Goal: Transaction & Acquisition: Obtain resource

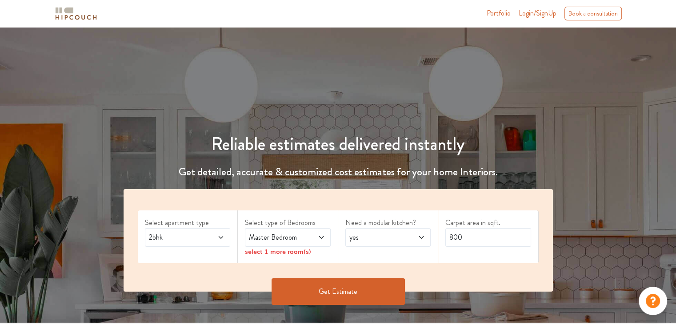
click at [271, 237] on span "Master Bedroom" at bounding box center [276, 237] width 58 height 11
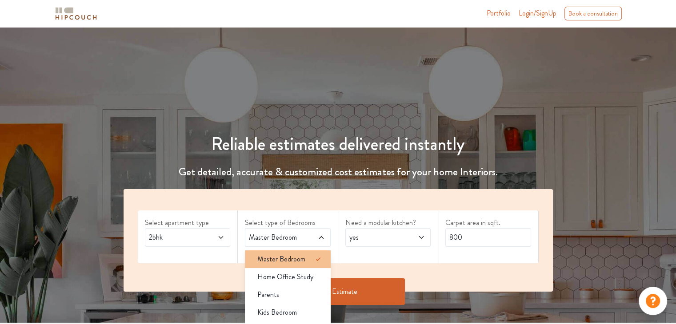
click at [286, 256] on span "Master Bedroom" at bounding box center [281, 259] width 48 height 11
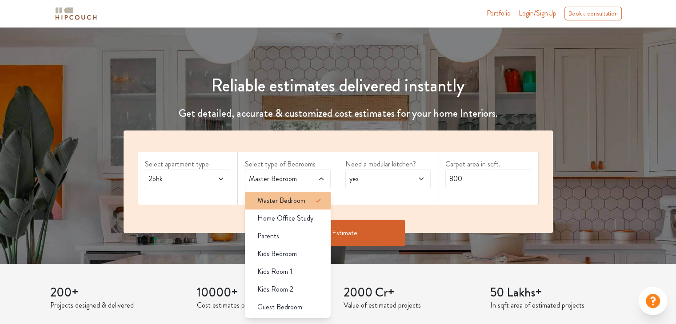
scroll to position [60, 0]
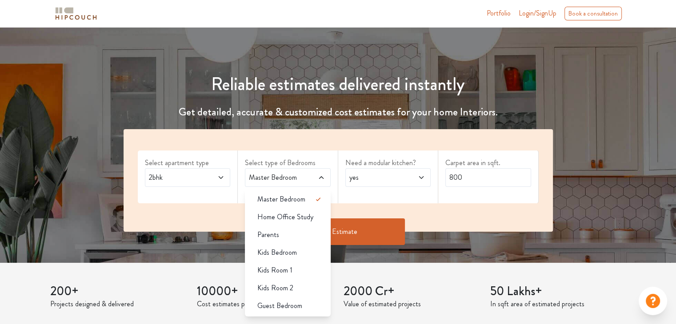
click at [211, 209] on div "Select apartment type 2bhk Select type of Bedrooms Master Bedroom Master Bedroo…" at bounding box center [337, 180] width 429 height 103
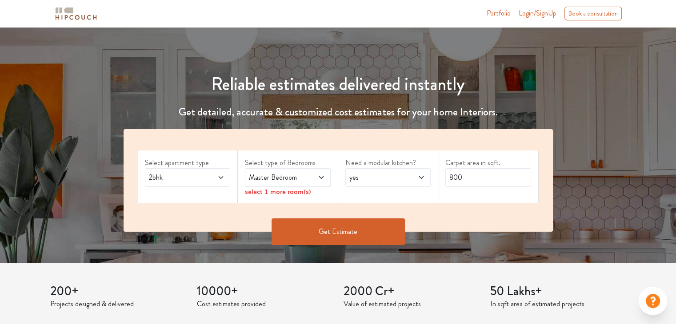
click at [315, 180] on span at bounding box center [315, 177] width 20 height 11
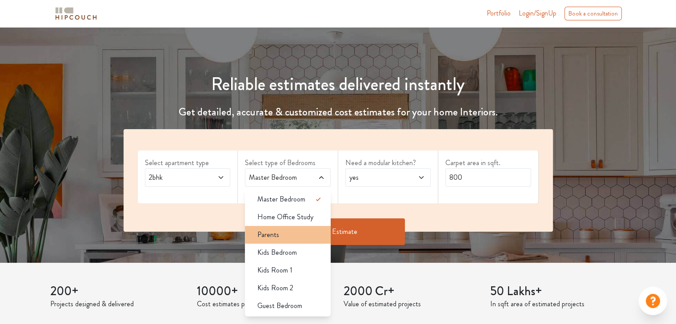
click at [295, 235] on div "Parents" at bounding box center [290, 235] width 80 height 11
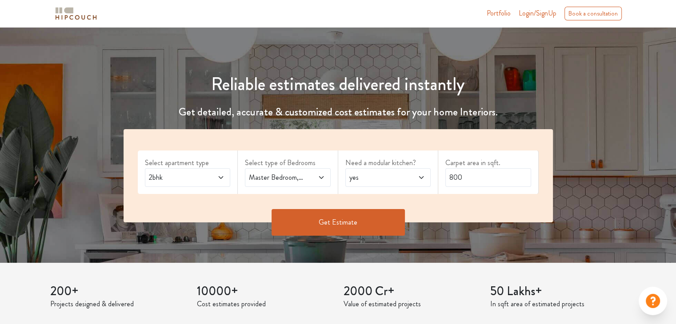
click at [316, 179] on span at bounding box center [315, 177] width 20 height 11
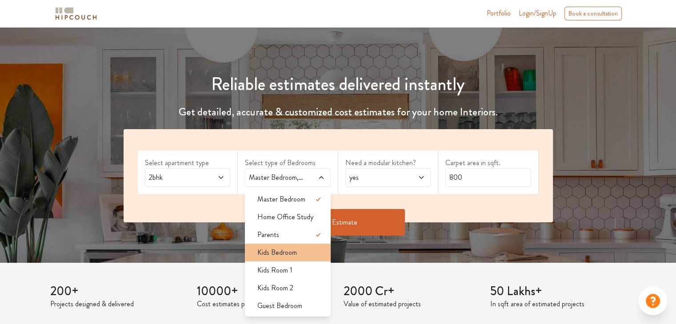
click at [286, 253] on span "Kids Bedroom" at bounding box center [277, 252] width 40 height 11
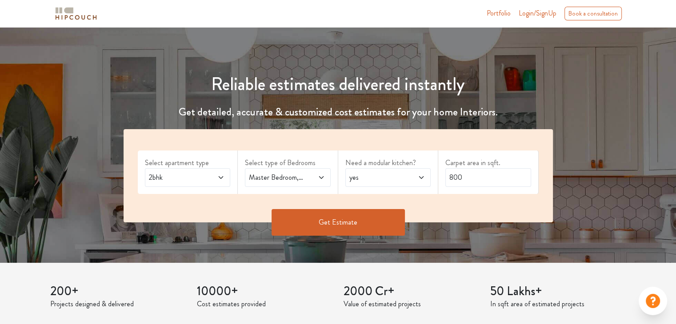
click at [372, 175] on span "yes" at bounding box center [376, 177] width 58 height 11
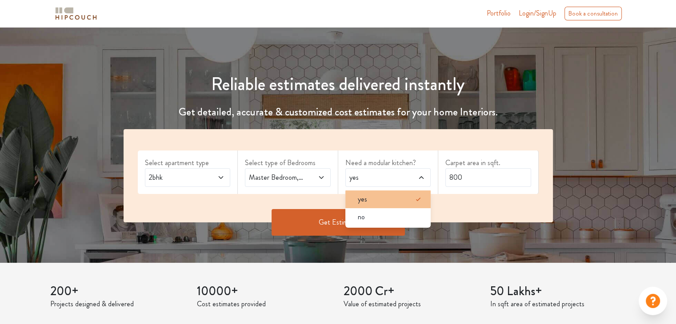
click at [372, 198] on div "yes" at bounding box center [390, 199] width 80 height 11
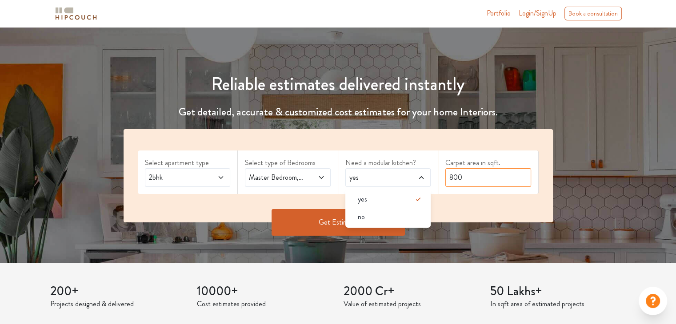
click at [470, 181] on input "800" at bounding box center [488, 177] width 86 height 19
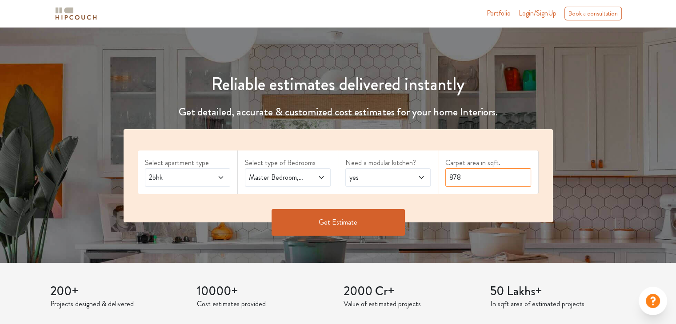
type input "878"
click at [355, 228] on button "Get Estimate" at bounding box center [337, 222] width 133 height 27
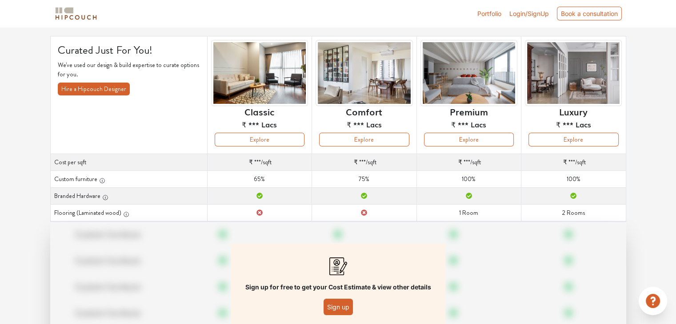
scroll to position [112, 0]
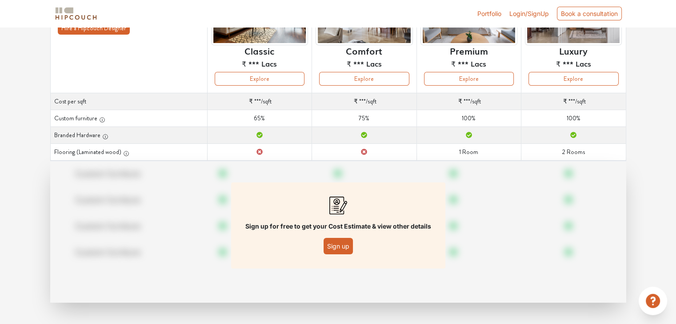
click at [341, 247] on button "Sign up" at bounding box center [337, 246] width 29 height 16
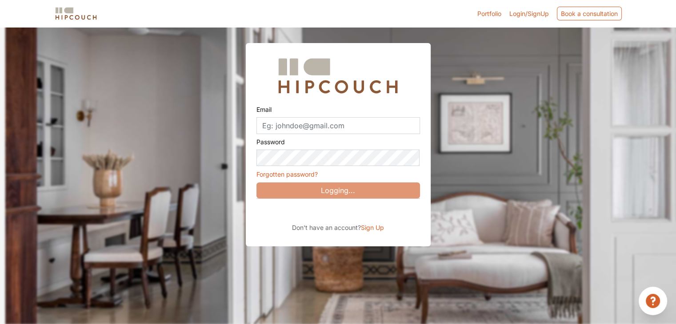
scroll to position [31, 0]
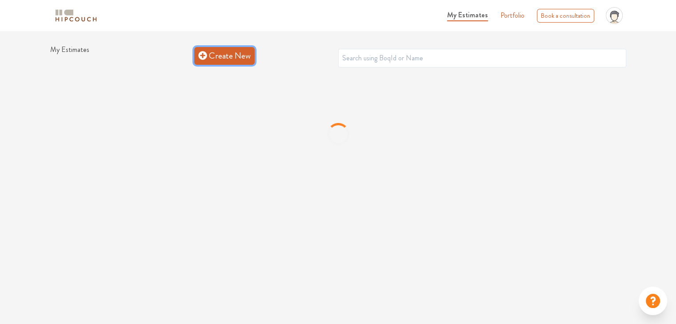
click at [234, 61] on link "Create New" at bounding box center [224, 56] width 60 height 18
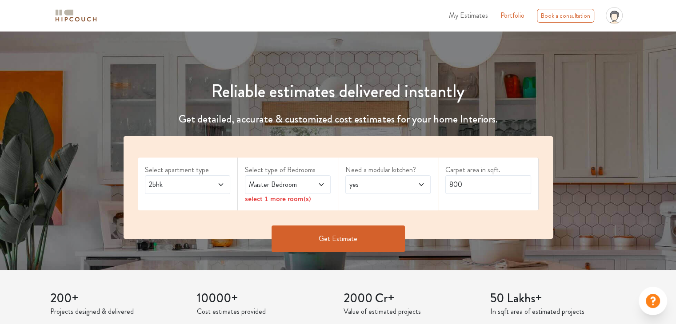
scroll to position [59, 0]
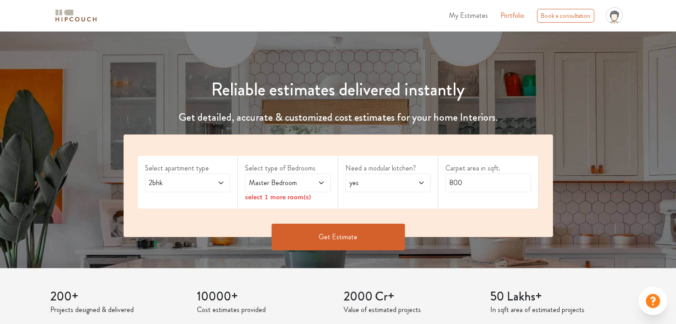
click at [304, 185] on span "Master Bedroom" at bounding box center [276, 183] width 58 height 11
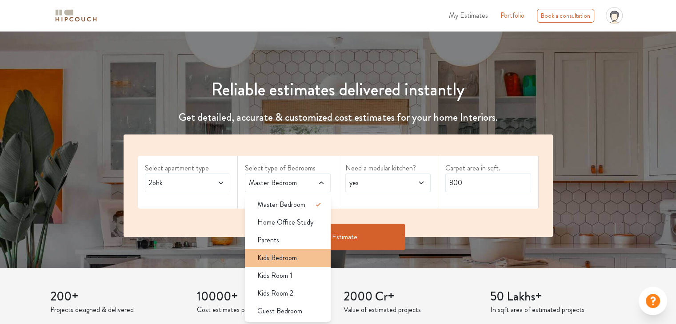
click at [294, 257] on span "Kids Bedroom" at bounding box center [277, 258] width 40 height 11
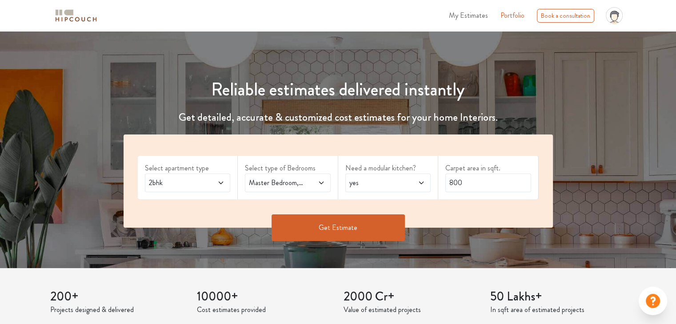
click at [379, 187] on span "yes" at bounding box center [376, 183] width 58 height 11
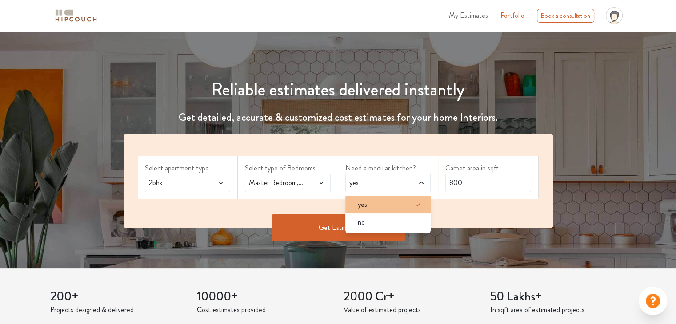
click at [386, 203] on div "yes" at bounding box center [390, 204] width 80 height 11
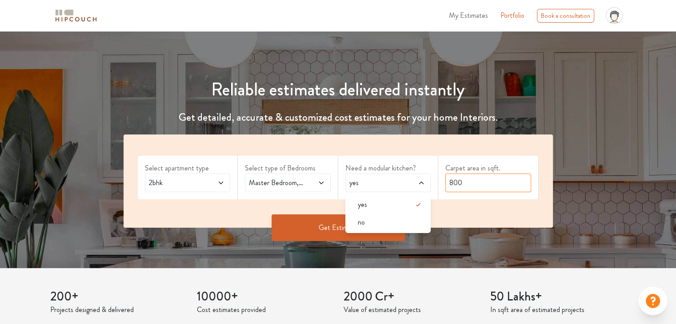
click at [473, 189] on input "800" at bounding box center [488, 183] width 86 height 19
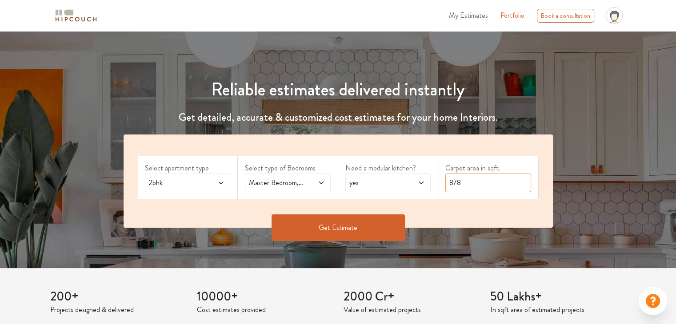
type input "878"
click at [194, 183] on span "2bhk" at bounding box center [176, 183] width 58 height 11
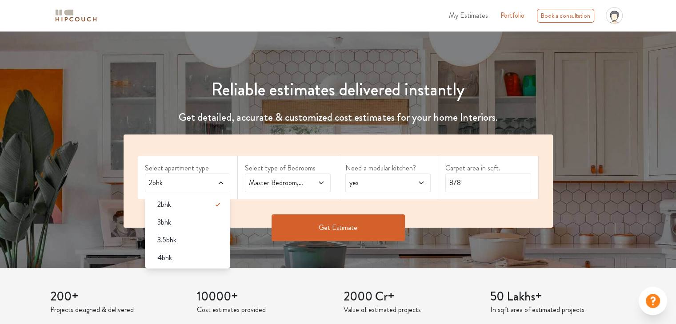
click at [194, 183] on span "2bhk" at bounding box center [176, 183] width 58 height 11
click at [317, 223] on button "Get Estimate" at bounding box center [337, 228] width 133 height 27
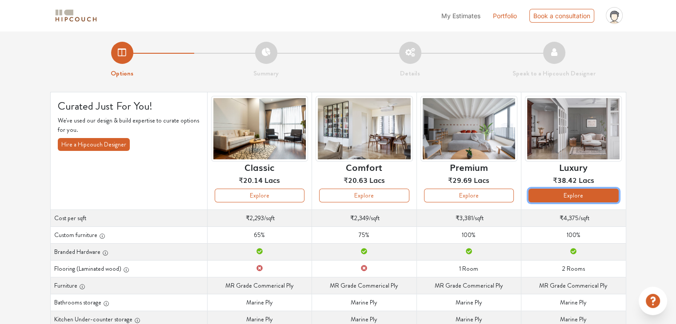
click at [588, 192] on button "Explore" at bounding box center [573, 196] width 90 height 14
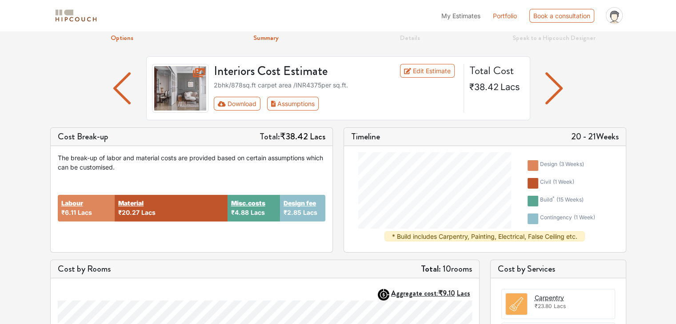
scroll to position [27, 0]
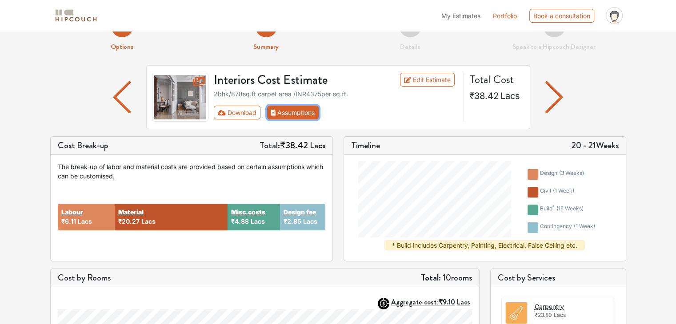
click at [310, 115] on button "Assumptions" at bounding box center [293, 113] width 52 height 14
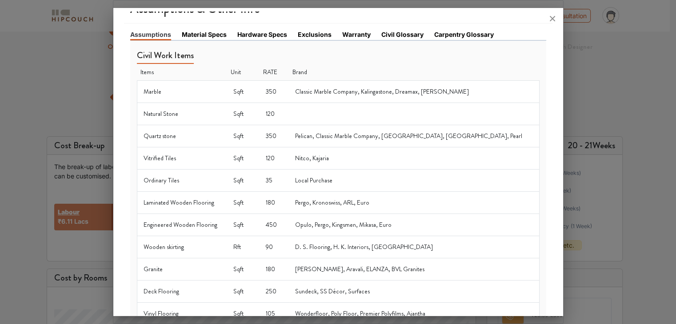
scroll to position [0, 0]
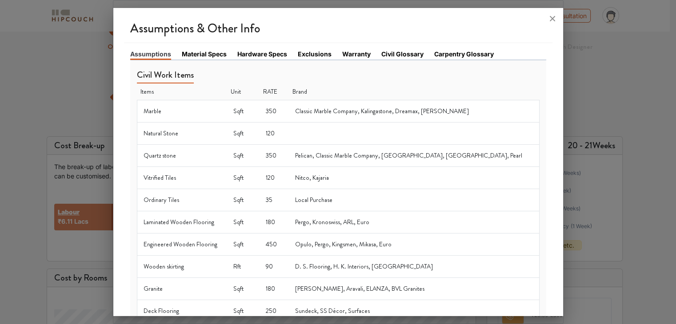
click at [203, 50] on link "Material Specs" at bounding box center [204, 53] width 45 height 9
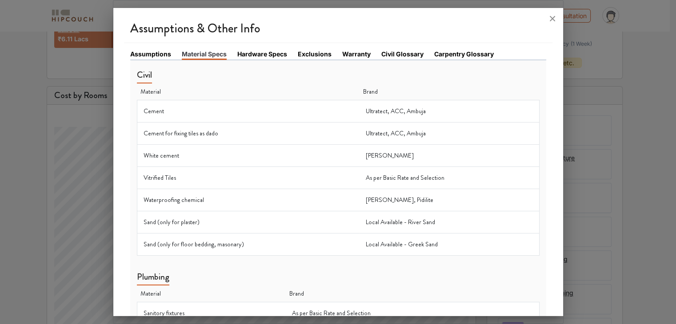
click at [267, 49] on link "Hardware Specs" at bounding box center [262, 53] width 50 height 9
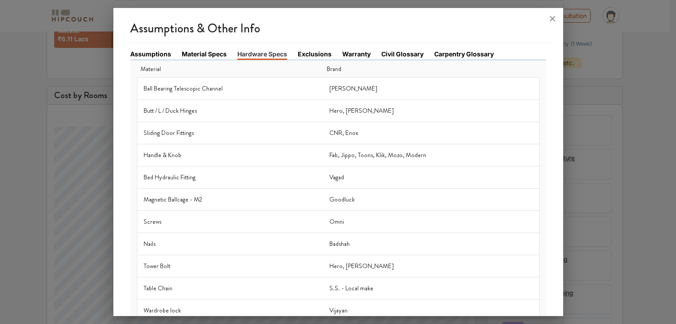
click at [318, 56] on link "Exclusions" at bounding box center [315, 53] width 34 height 9
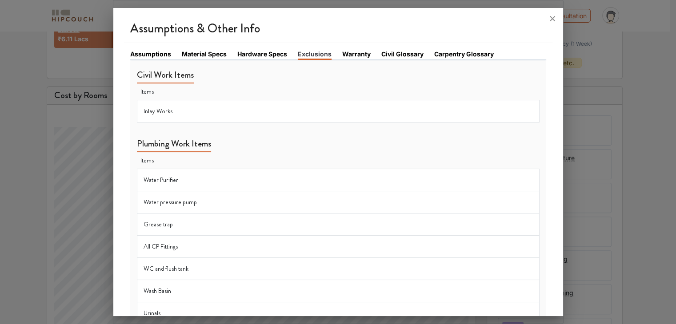
click at [358, 52] on link "Warranty" at bounding box center [356, 53] width 28 height 9
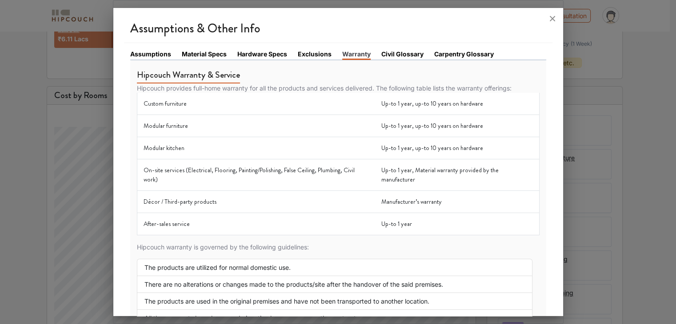
click at [308, 49] on link "Exclusions" at bounding box center [315, 53] width 34 height 9
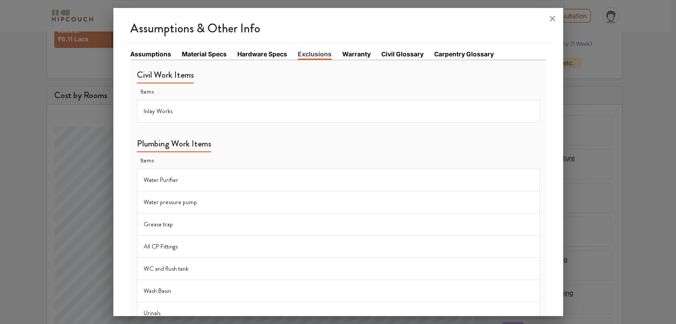
click at [286, 111] on td "Inlay Works" at bounding box center [338, 111] width 402 height 22
click at [356, 55] on link "Warranty" at bounding box center [356, 53] width 28 height 9
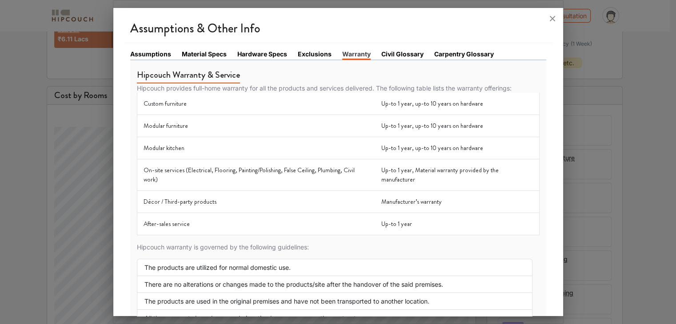
click at [393, 54] on link "Civil Glossary" at bounding box center [402, 53] width 42 height 9
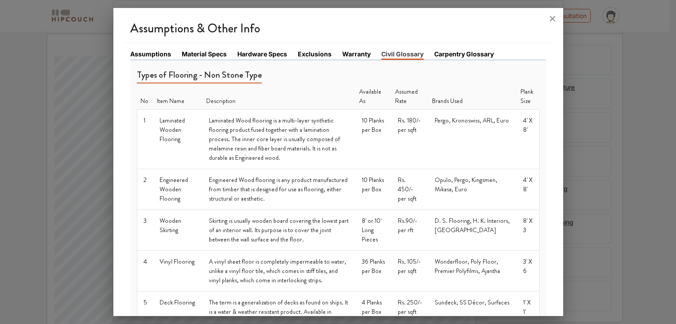
click at [477, 53] on link "Carpentry Glossary" at bounding box center [464, 53] width 60 height 9
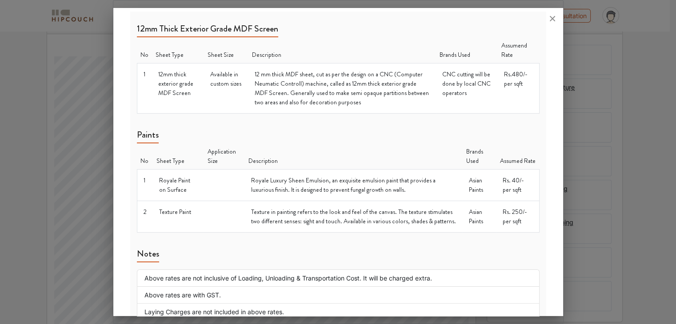
scroll to position [1091, 0]
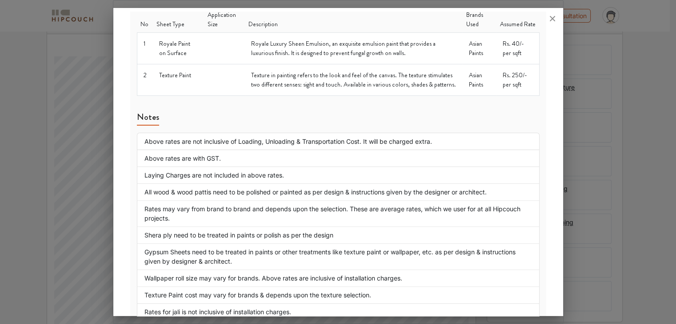
click at [469, 133] on li "Above rates are not inclusive of Loading, Unloading & Transportation Cost. It w…" at bounding box center [338, 141] width 402 height 17
click at [556, 18] on icon at bounding box center [552, 19] width 14 height 14
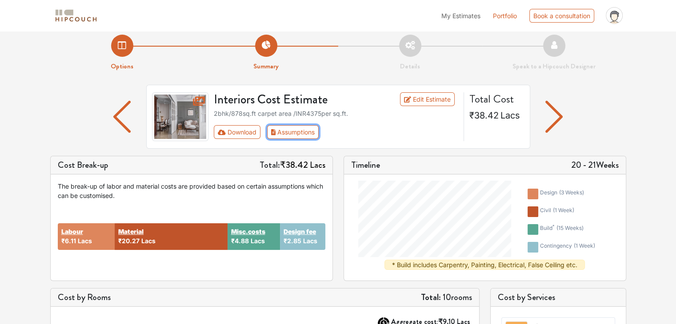
scroll to position [0, 0]
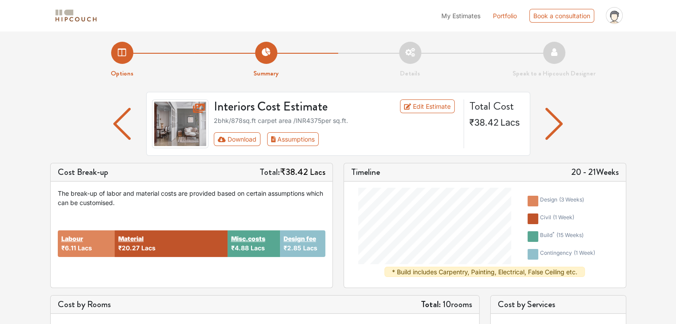
click at [550, 139] on img "button" at bounding box center [553, 124] width 17 height 32
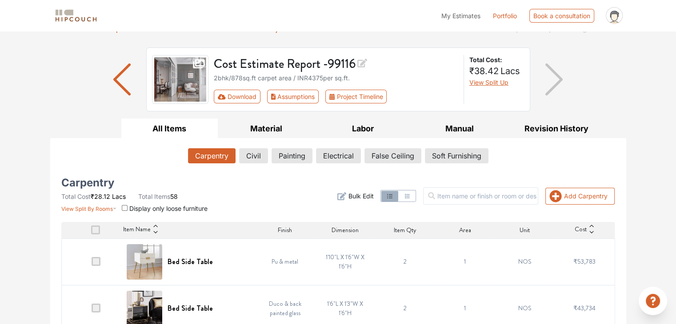
scroll to position [44, 0]
click at [256, 157] on button "Civil" at bounding box center [253, 155] width 28 height 15
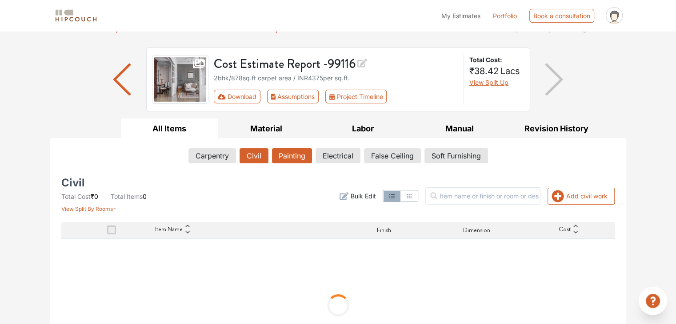
click at [294, 156] on button "Painting" at bounding box center [292, 155] width 40 height 15
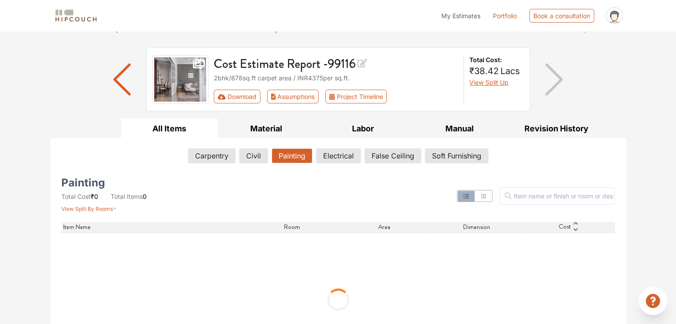
scroll to position [93, 0]
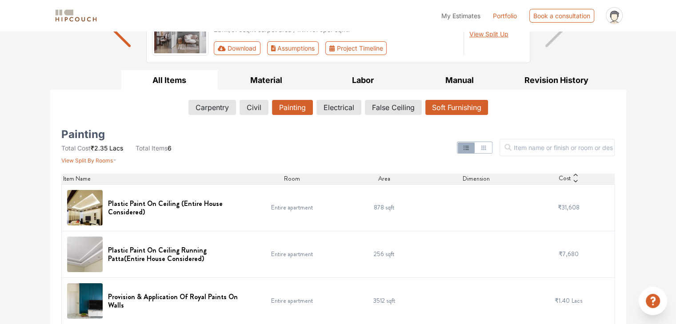
click at [448, 103] on button "Soft Furnishing" at bounding box center [456, 107] width 63 height 15
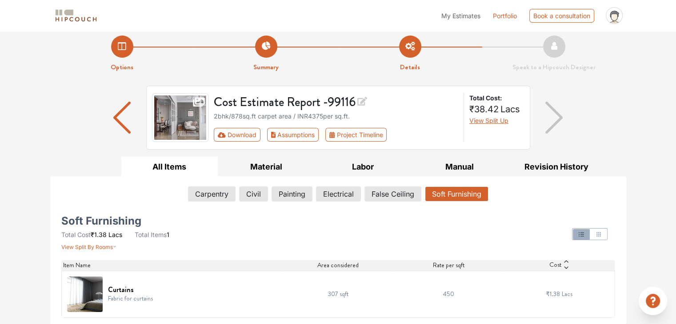
scroll to position [0, 0]
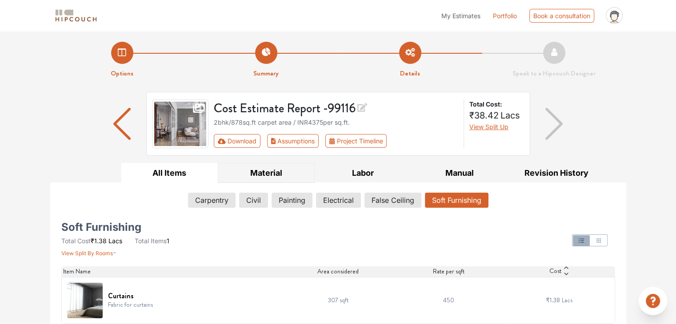
click at [259, 172] on button "Material" at bounding box center [266, 173] width 97 height 20
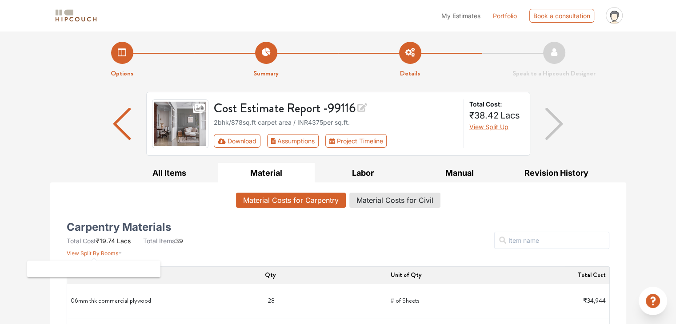
click at [104, 253] on span "View Split By Rooms" at bounding box center [93, 253] width 52 height 7
click at [365, 108] on icon at bounding box center [362, 107] width 10 height 9
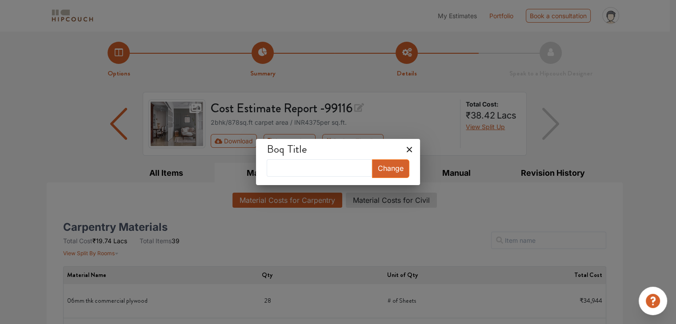
click at [406, 147] on icon at bounding box center [408, 149] width 5 height 5
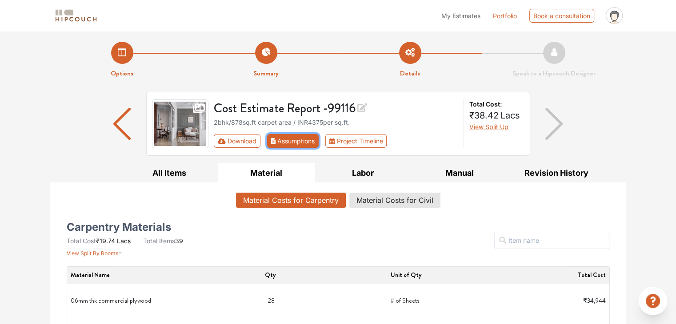
click at [277, 143] on button "Assumptions" at bounding box center [293, 141] width 52 height 14
click at [175, 179] on button "All Items" at bounding box center [169, 173] width 97 height 20
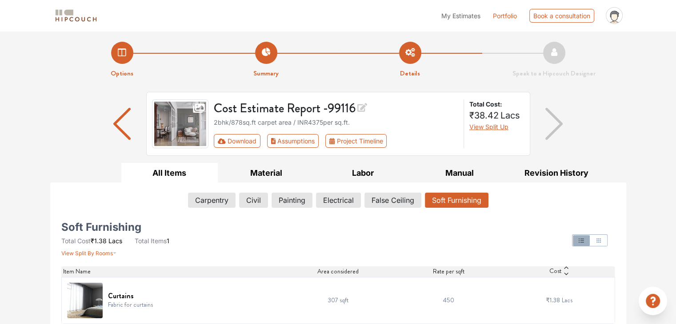
scroll to position [6, 0]
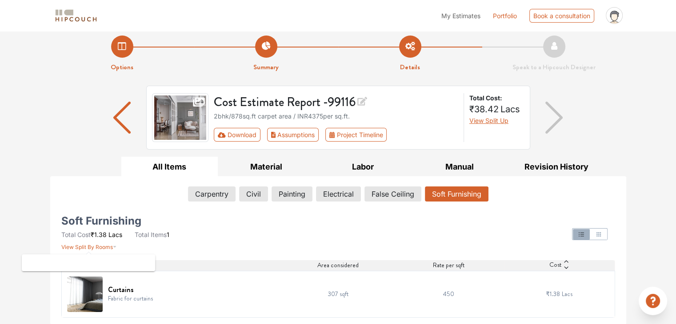
click at [109, 246] on span "View Split By Rooms" at bounding box center [87, 247] width 52 height 7
click at [557, 169] on button "Revision History" at bounding box center [556, 167] width 97 height 20
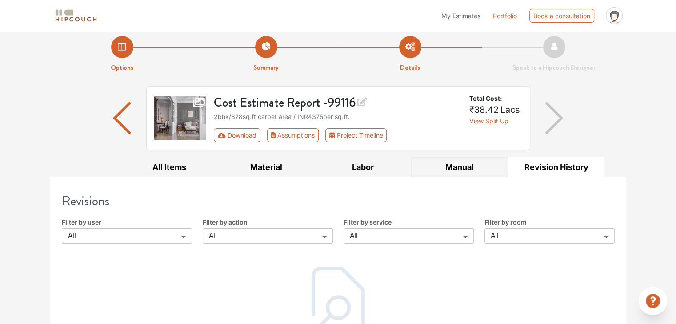
click at [469, 166] on button "Manual" at bounding box center [459, 167] width 97 height 20
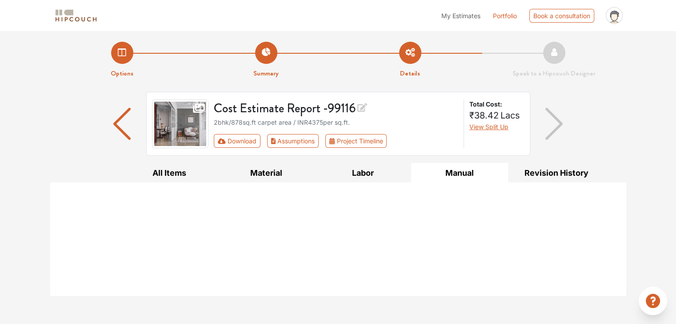
scroll to position [0, 0]
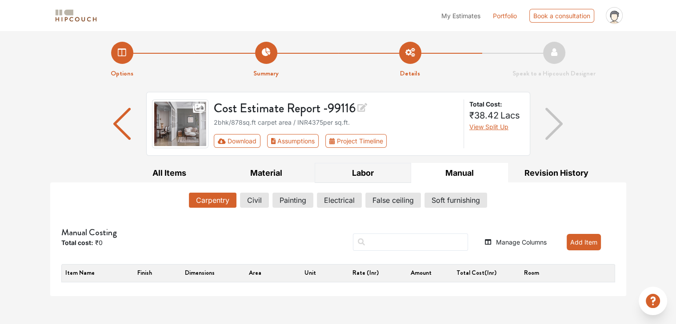
click at [378, 176] on button "Labor" at bounding box center [362, 173] width 97 height 20
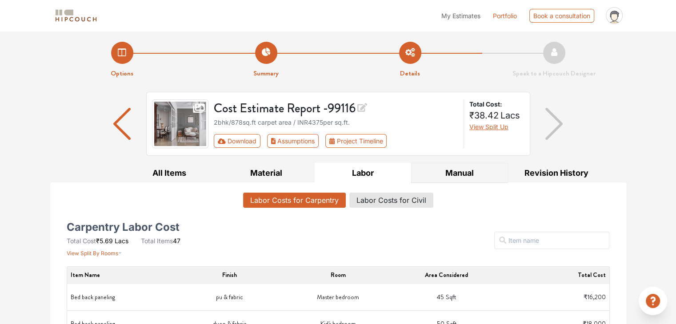
click at [434, 174] on button "Manual" at bounding box center [459, 173] width 97 height 20
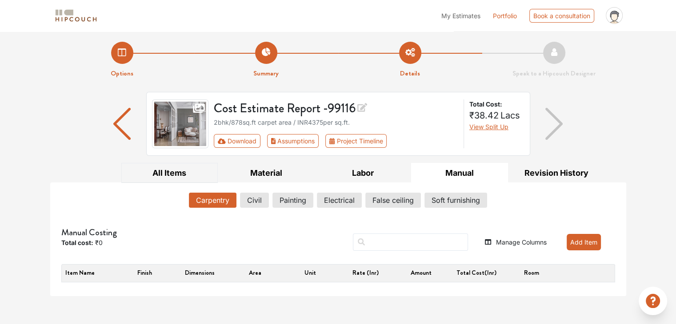
click at [197, 171] on button "All Items" at bounding box center [169, 173] width 97 height 20
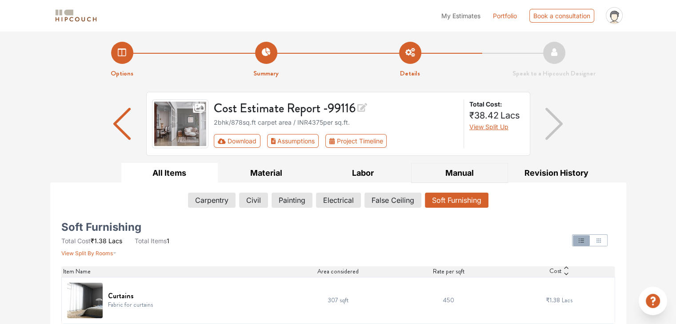
click at [447, 173] on button "Manual" at bounding box center [459, 173] width 97 height 20
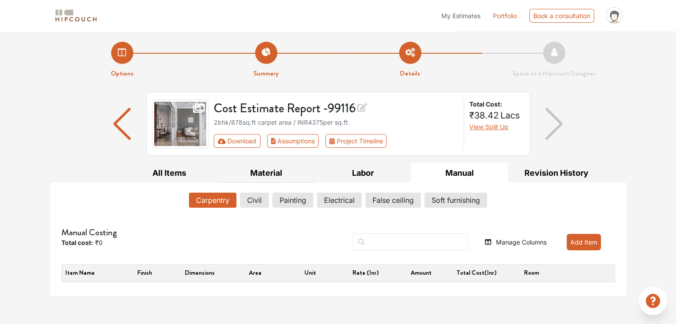
click at [264, 176] on button "Material" at bounding box center [266, 173] width 97 height 20
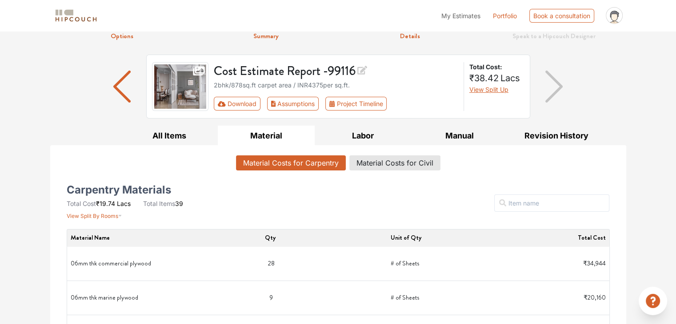
scroll to position [37, 0]
click at [485, 133] on button "Manual" at bounding box center [459, 136] width 97 height 20
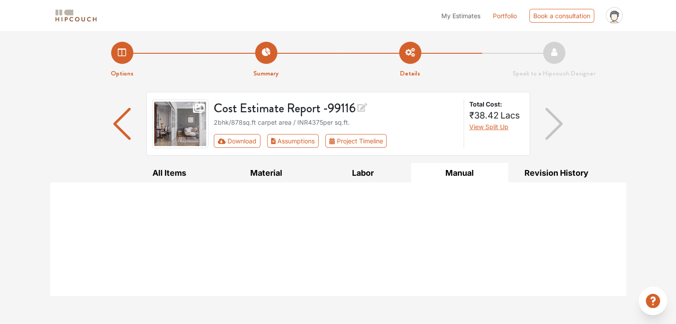
scroll to position [0, 0]
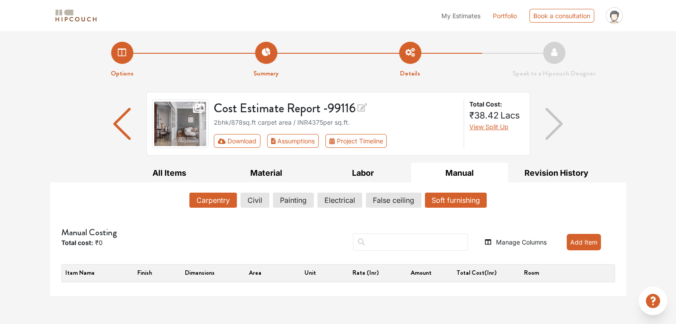
click at [446, 204] on button "Soft furnishing" at bounding box center [456, 200] width 62 height 15
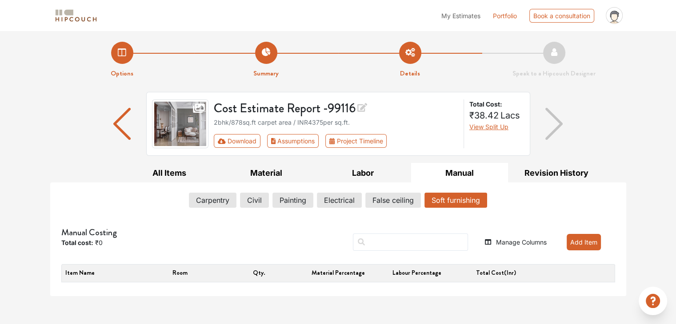
click at [581, 241] on button "Add Item" at bounding box center [583, 242] width 34 height 16
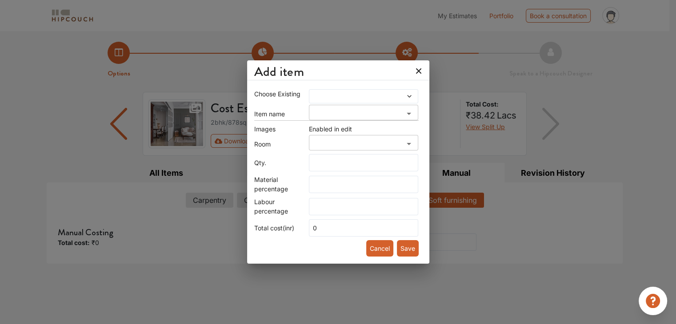
click at [351, 98] on span at bounding box center [349, 96] width 76 height 6
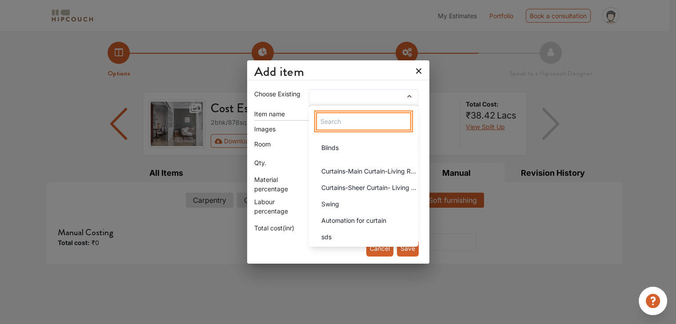
click at [341, 124] on input "text" at bounding box center [363, 121] width 95 height 18
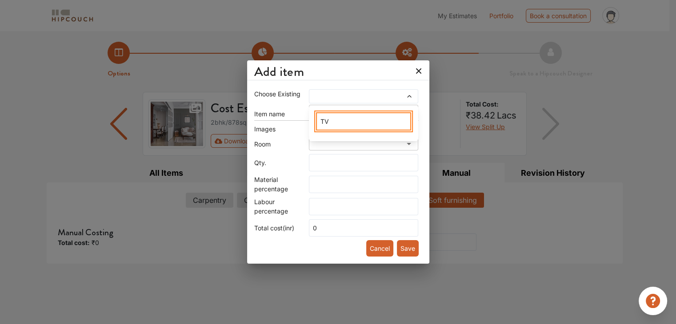
type input "T"
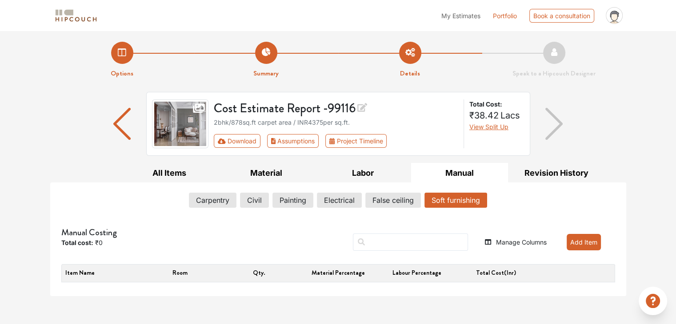
click at [577, 240] on button "Add Item" at bounding box center [583, 242] width 34 height 16
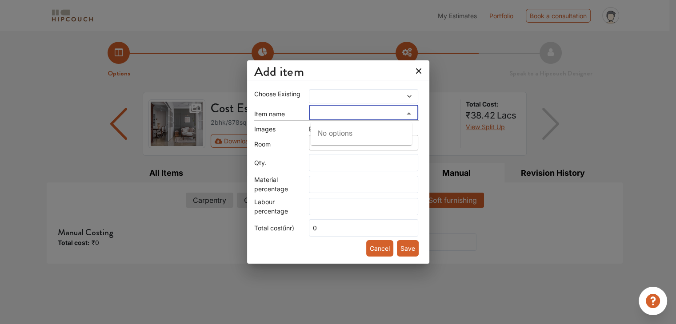
click at [346, 116] on input "search" at bounding box center [356, 116] width 90 height 12
type input "T"
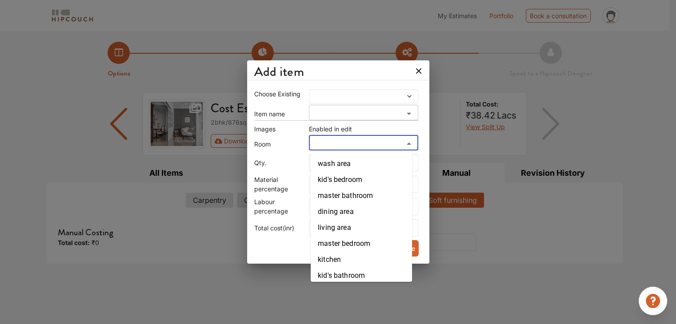
click at [360, 143] on input "search" at bounding box center [356, 146] width 90 height 12
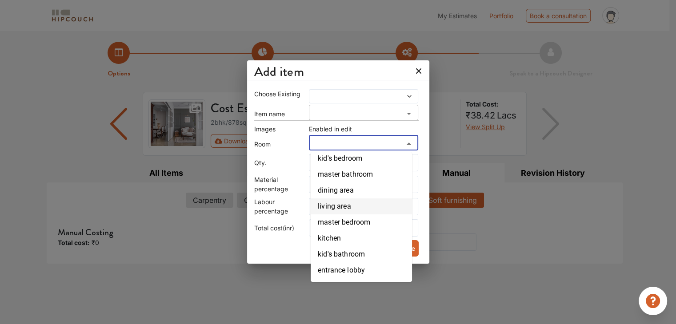
click at [359, 212] on li "living area" at bounding box center [360, 207] width 101 height 16
type input "living area"
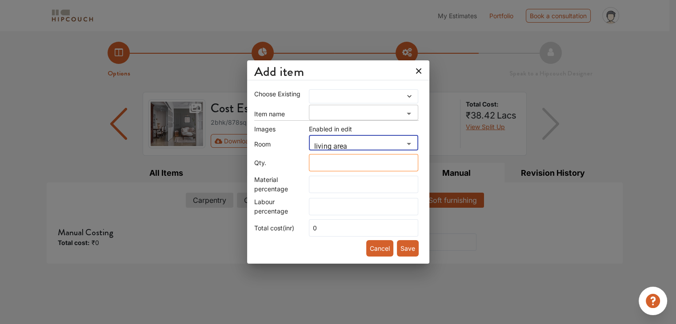
click at [341, 166] on input "text" at bounding box center [364, 162] width 110 height 17
type input "1"
click at [325, 96] on span at bounding box center [349, 96] width 76 height 6
click at [266, 187] on span "Material percentage" at bounding box center [271, 184] width 34 height 17
click at [322, 182] on input "text" at bounding box center [364, 184] width 110 height 17
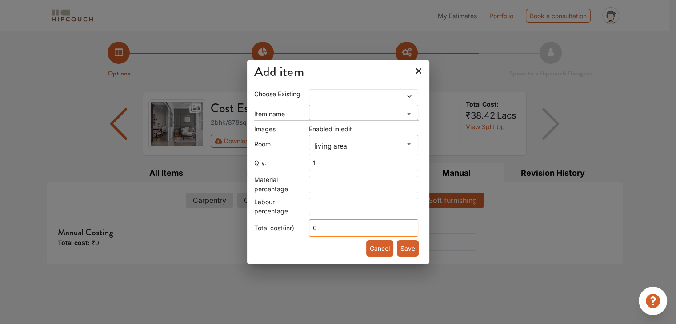
click at [330, 225] on input "0" at bounding box center [364, 227] width 110 height 17
type input "50000"
click at [306, 252] on div "Cancel Save" at bounding box center [338, 249] width 161 height 24
click at [334, 112] on input "search" at bounding box center [356, 116] width 90 height 12
click at [288, 125] on div "Images" at bounding box center [281, 128] width 55 height 9
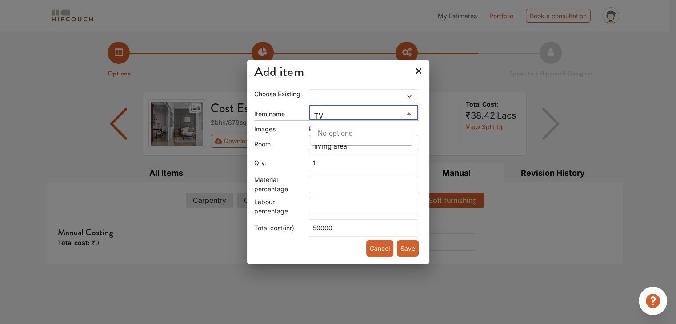
click at [332, 115] on input "TV" at bounding box center [356, 116] width 90 height 12
type input "T"
type input "Slim Television and Slides"
click at [278, 203] on span "Labour percentage" at bounding box center [271, 206] width 34 height 17
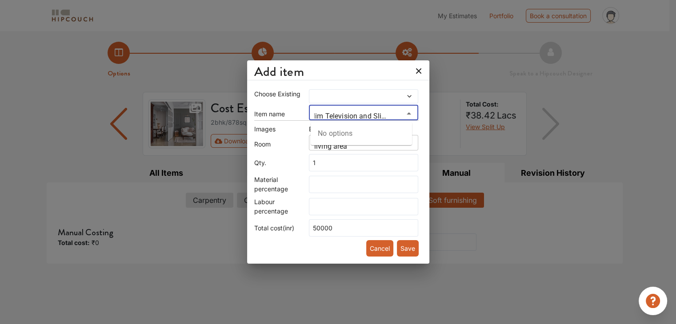
scroll to position [0, 0]
click at [400, 248] on button "Save" at bounding box center [408, 248] width 22 height 16
type input "0"
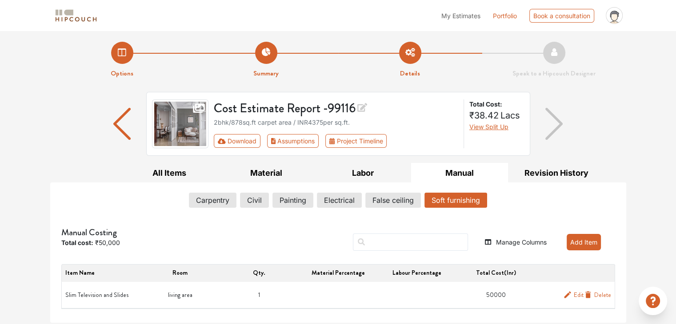
click at [578, 238] on button "Add Item" at bounding box center [583, 242] width 34 height 16
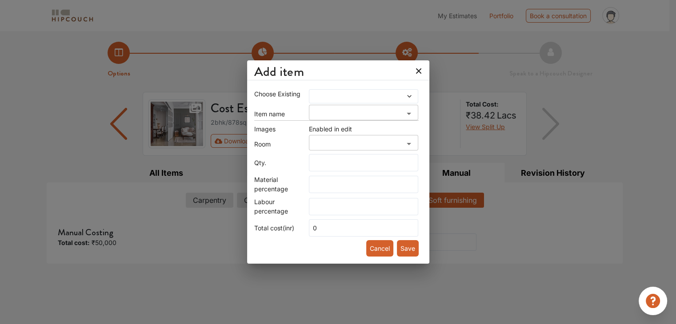
click at [359, 116] on input "search" at bounding box center [356, 116] width 90 height 12
type input "Slim TV"
click at [314, 162] on input "text" at bounding box center [364, 162] width 110 height 17
type input "1"
click at [333, 224] on input "0" at bounding box center [364, 227] width 110 height 17
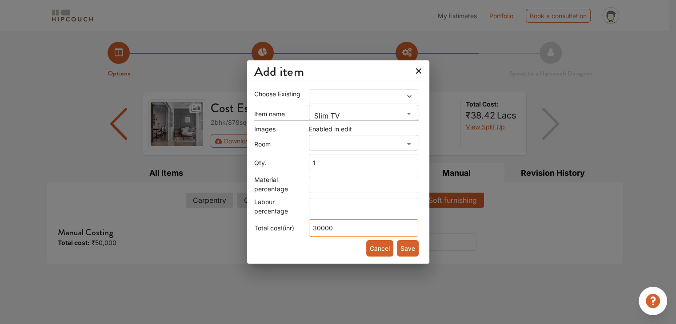
type input "30000"
click at [346, 116] on input "Slim TV" at bounding box center [356, 116] width 90 height 12
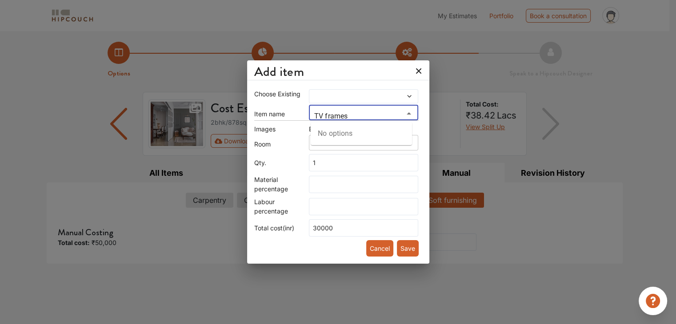
type input "TV frames"
click at [403, 246] on button "Save" at bounding box center [408, 248] width 22 height 16
type input "0"
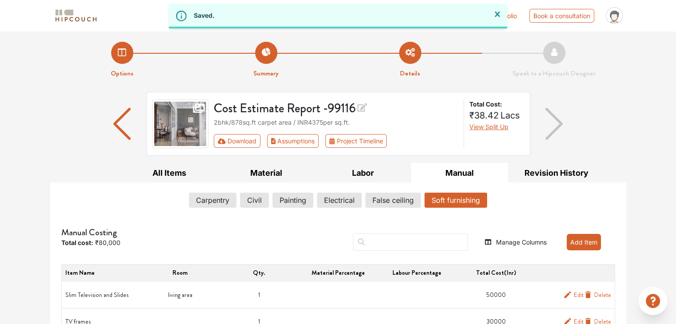
scroll to position [24, 0]
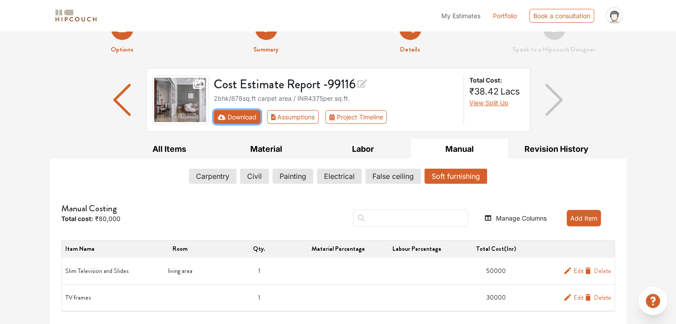
click at [219, 115] on icon "First group" at bounding box center [222, 117] width 8 height 6
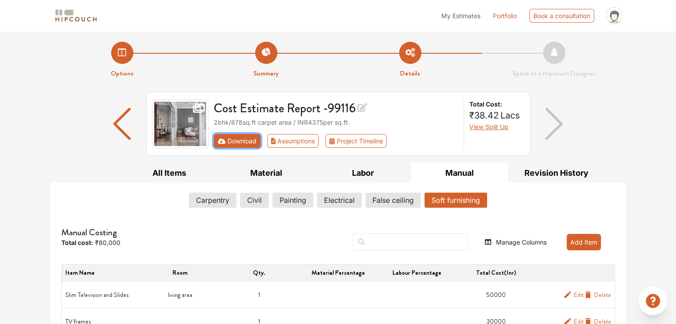
click at [237, 144] on button "Download" at bounding box center [237, 141] width 47 height 14
click at [327, 122] on div "2bhk / 878 sq.ft carpet area / INR 4375 per sq.ft." at bounding box center [336, 122] width 244 height 9
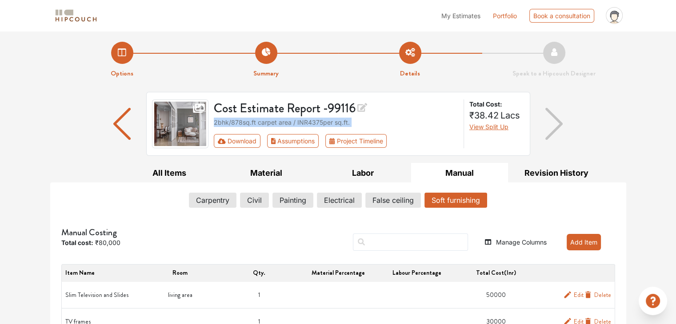
click at [327, 122] on div "2bhk / 878 sq.ft carpet area / INR 4375 per sq.ft." at bounding box center [336, 122] width 244 height 9
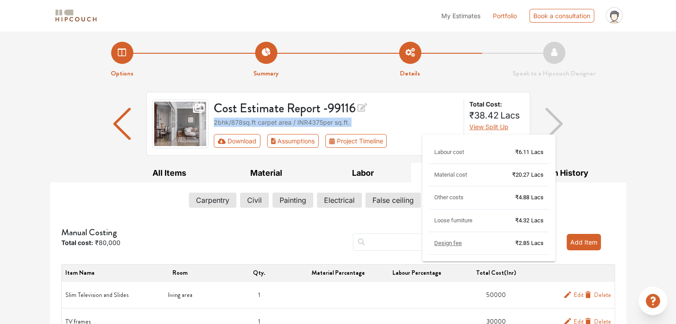
click at [485, 125] on span "View Split Up" at bounding box center [488, 127] width 39 height 8
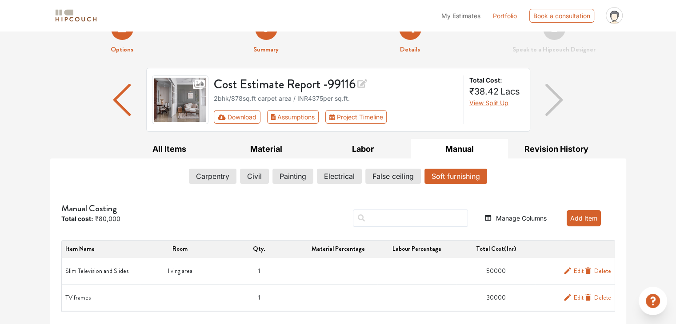
click at [307, 209] on div "Manage Columns Add Item" at bounding box center [435, 218] width 360 height 30
click at [224, 115] on icon "First group" at bounding box center [222, 117] width 8 height 6
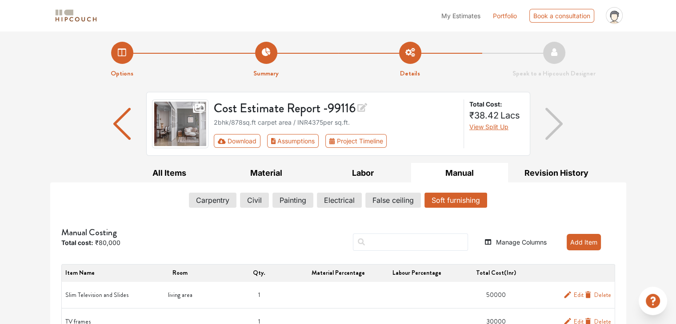
click at [557, 131] on img "button" at bounding box center [553, 124] width 17 height 32
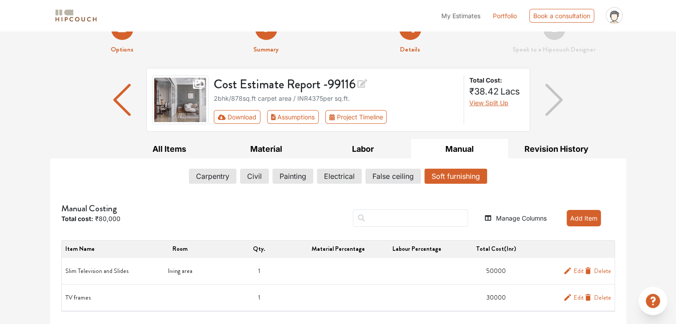
scroll to position [24, 0]
click at [215, 175] on button "Carpentry" at bounding box center [212, 176] width 47 height 15
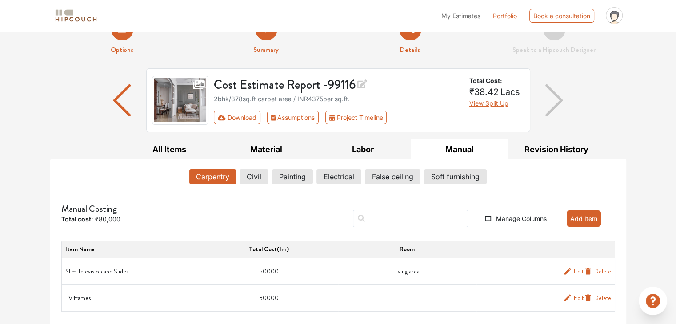
scroll to position [0, 0]
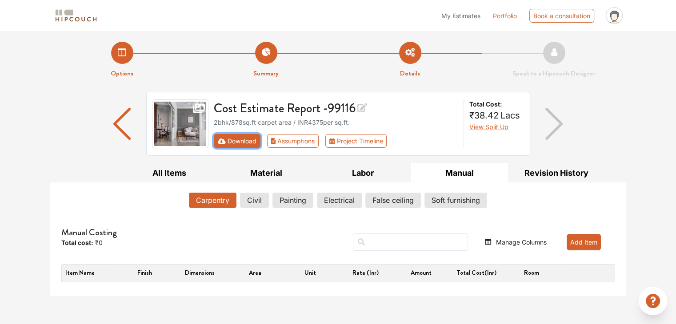
click at [229, 146] on button "Download" at bounding box center [237, 141] width 47 height 14
click at [285, 146] on button "Assumptions" at bounding box center [293, 141] width 52 height 14
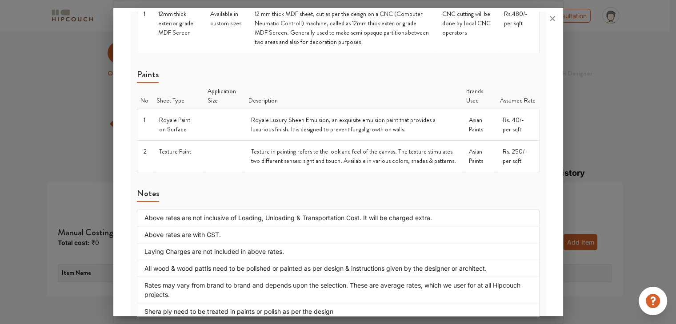
scroll to position [1091, 0]
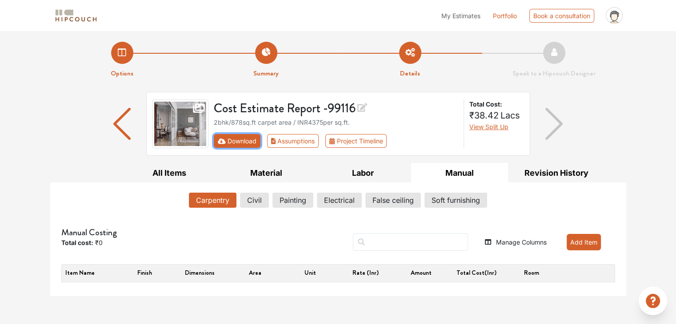
click at [239, 142] on button "Download" at bounding box center [237, 141] width 47 height 14
drag, startPoint x: 239, startPoint y: 142, endPoint x: 212, endPoint y: 167, distance: 37.1
click at [212, 167] on button "All Items" at bounding box center [169, 173] width 97 height 20
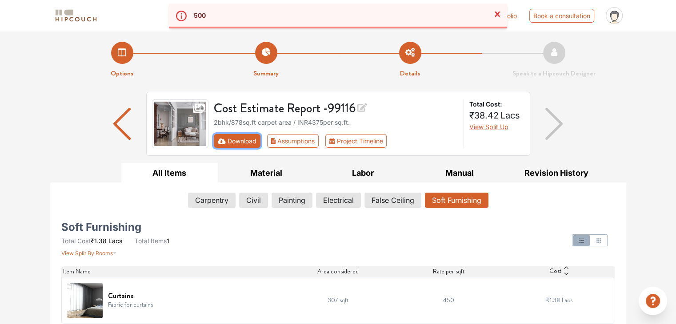
click at [229, 141] on button "Download" at bounding box center [237, 141] width 47 height 14
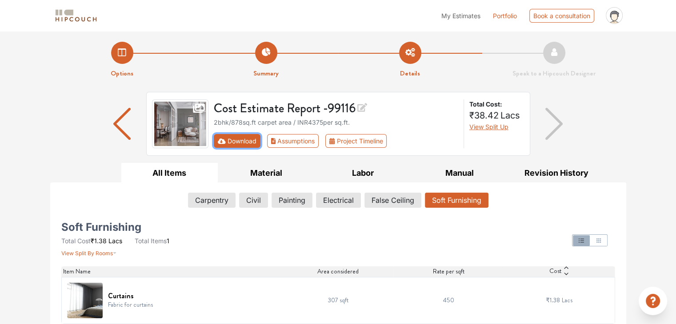
click at [233, 141] on button "Download" at bounding box center [237, 141] width 47 height 14
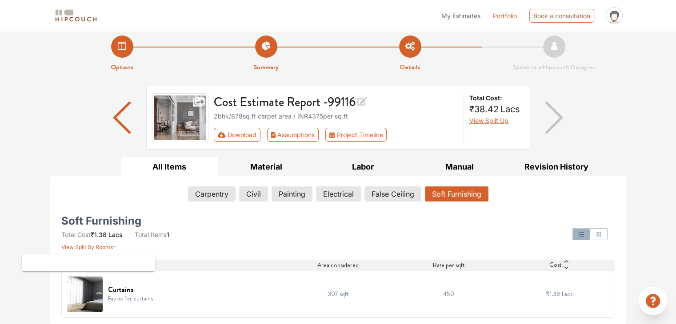
click at [105, 246] on span "View Split By Rooms" at bounding box center [87, 247] width 52 height 7
click at [605, 234] on button "button" at bounding box center [597, 234] width 17 height 11
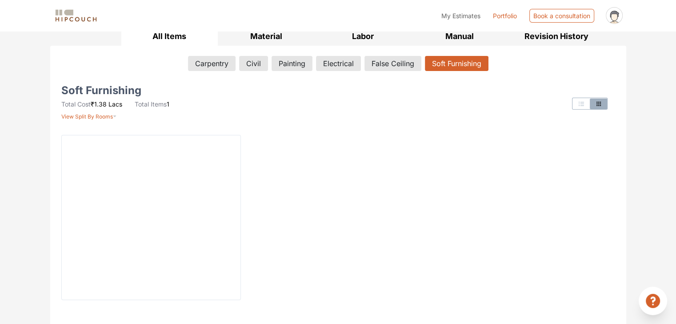
scroll to position [123, 0]
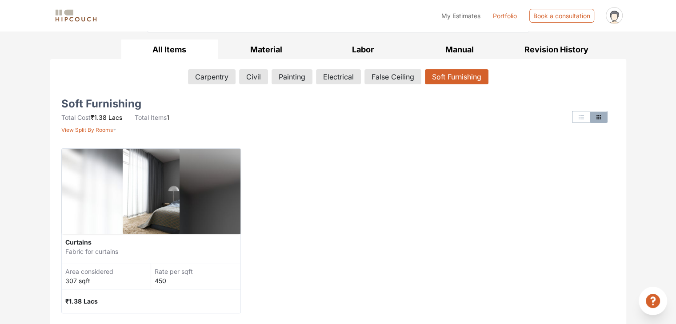
click at [579, 119] on icon "button" at bounding box center [580, 117] width 7 height 7
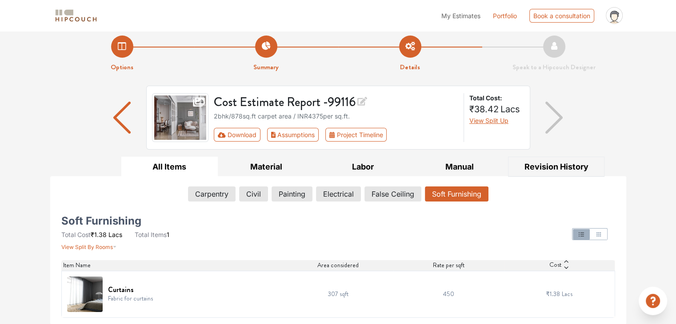
click at [550, 163] on button "Revision History" at bounding box center [556, 167] width 97 height 20
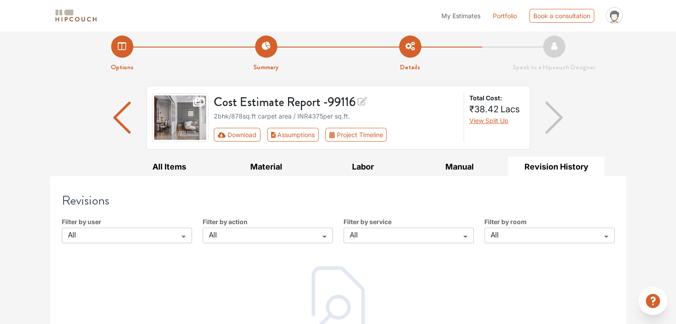
scroll to position [48, 0]
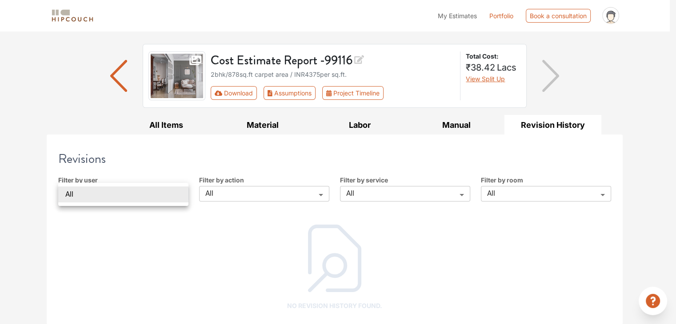
click at [156, 189] on body "My Estimates Portfolio Book a consultation profile pic Logout Options Summary D…" at bounding box center [338, 114] width 676 height 324
click at [156, 189] on li "All" at bounding box center [123, 195] width 130 height 16
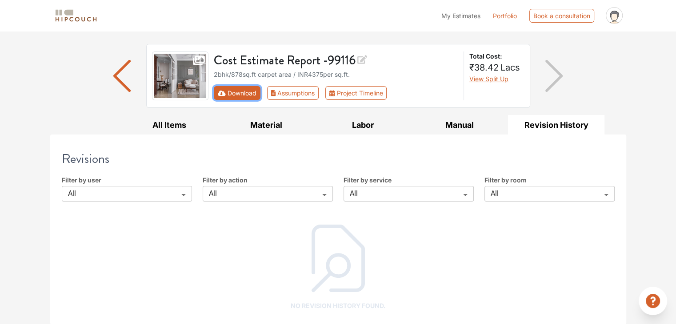
click at [233, 88] on button "Download" at bounding box center [237, 93] width 47 height 14
click at [176, 69] on img at bounding box center [180, 76] width 57 height 49
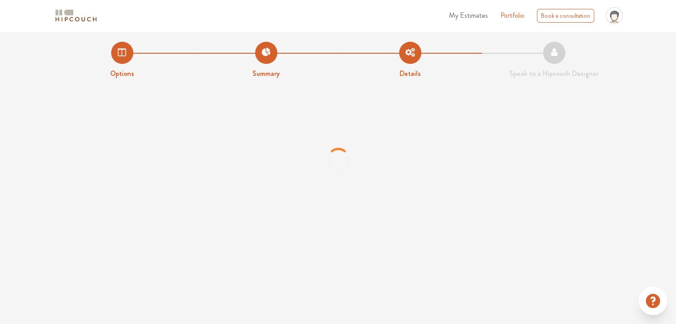
click at [511, 9] on ul "My Estimates Portfolio Book a consultation profile pic Logout" at bounding box center [535, 16] width 182 height 24
click at [513, 20] on link "Portfolio" at bounding box center [512, 15] width 24 height 11
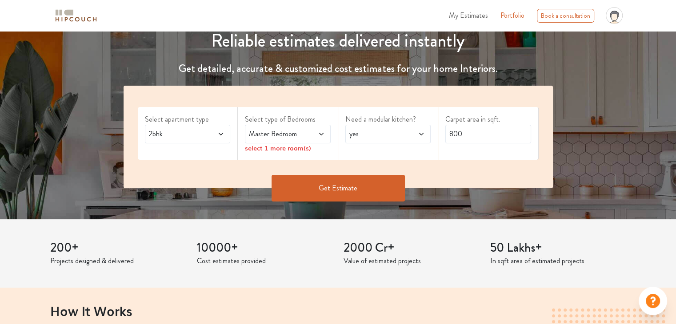
scroll to position [108, 0]
click at [270, 137] on span "Master Bedroom" at bounding box center [276, 133] width 58 height 11
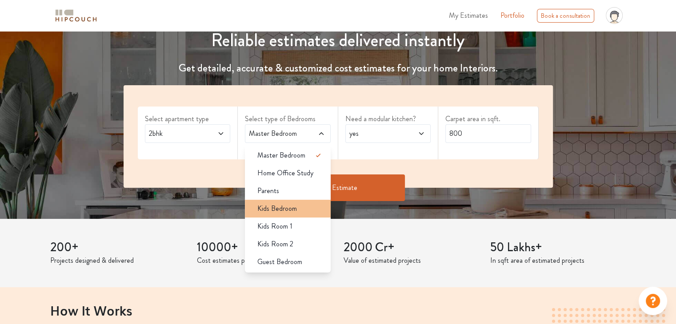
click at [293, 209] on span "Kids Bedroom" at bounding box center [277, 208] width 40 height 11
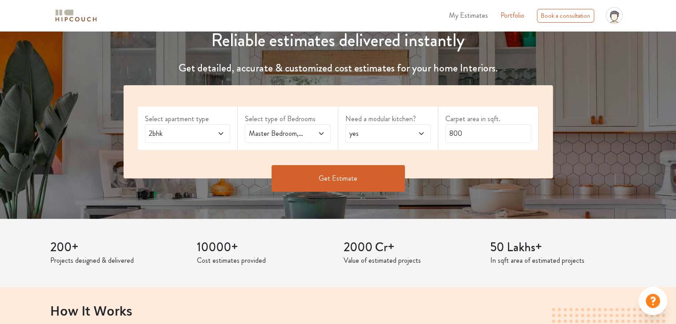
click at [305, 134] on span at bounding box center [315, 133] width 20 height 11
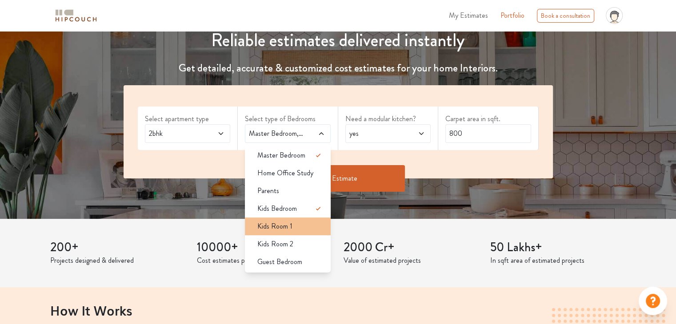
click at [284, 228] on span "Kids Room 1" at bounding box center [274, 226] width 35 height 11
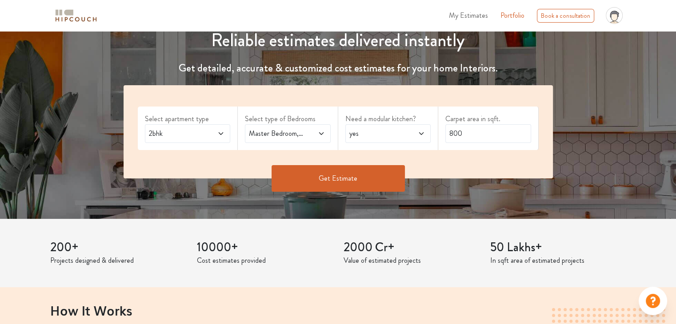
click at [303, 134] on span "Master Bedroom,Kids Room 1" at bounding box center [276, 133] width 58 height 11
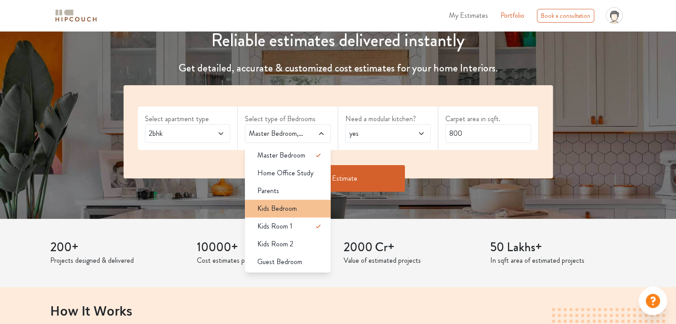
click at [306, 214] on div "Kids Bedroom" at bounding box center [290, 208] width 80 height 11
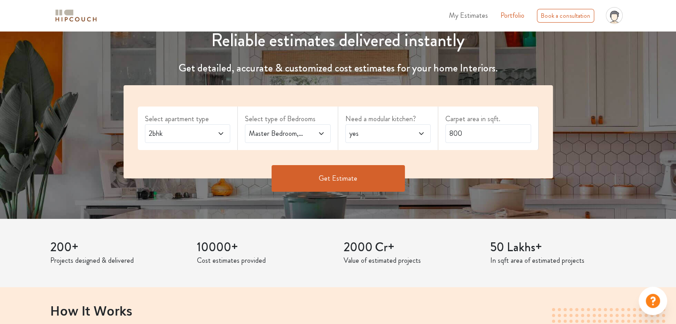
click at [369, 130] on span "yes" at bounding box center [376, 133] width 58 height 11
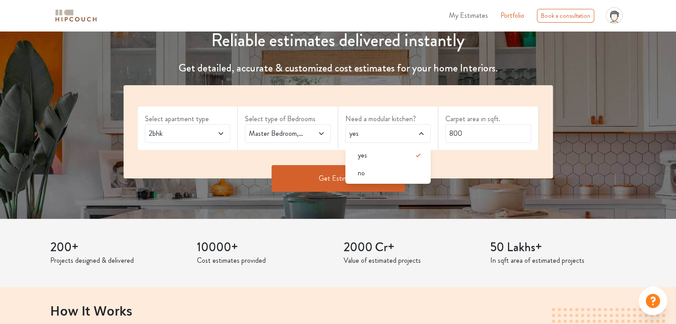
click at [369, 130] on span "yes" at bounding box center [376, 133] width 58 height 11
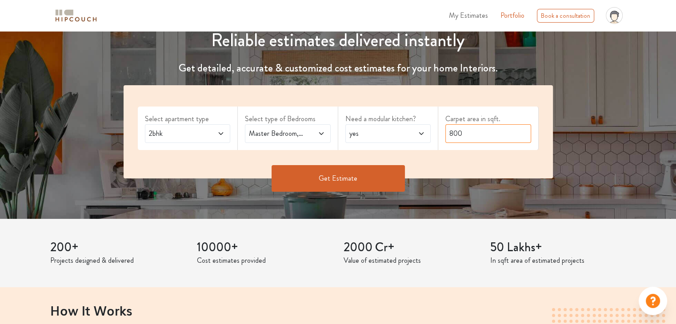
click at [489, 126] on input "800" at bounding box center [488, 133] width 86 height 19
type input "878"
click at [324, 175] on button "Get Estimate" at bounding box center [337, 178] width 133 height 27
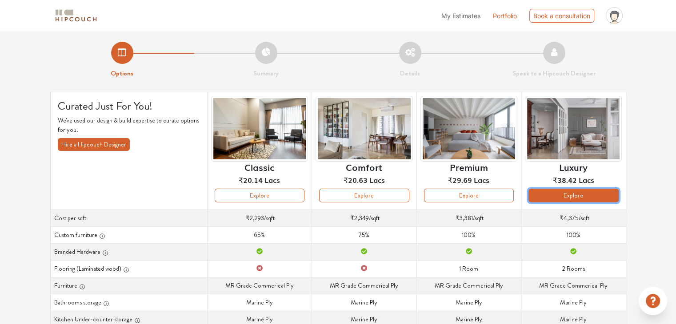
click at [566, 196] on button "Explore" at bounding box center [573, 196] width 90 height 14
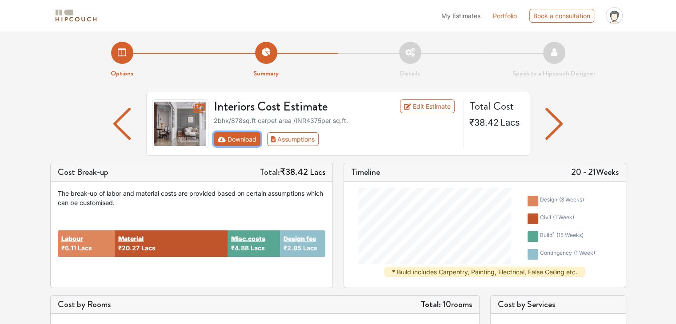
click at [231, 137] on button "Download" at bounding box center [237, 139] width 47 height 14
click at [238, 143] on button "Download" at bounding box center [237, 139] width 47 height 14
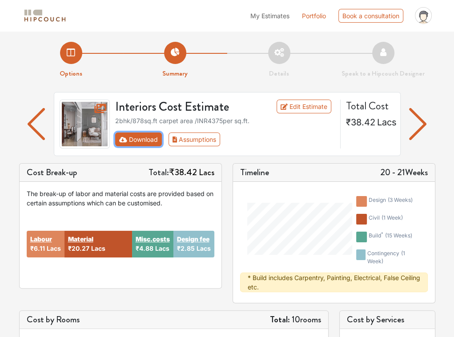
click at [146, 136] on button "Download" at bounding box center [138, 139] width 47 height 14
click at [139, 140] on button "Download" at bounding box center [138, 139] width 47 height 14
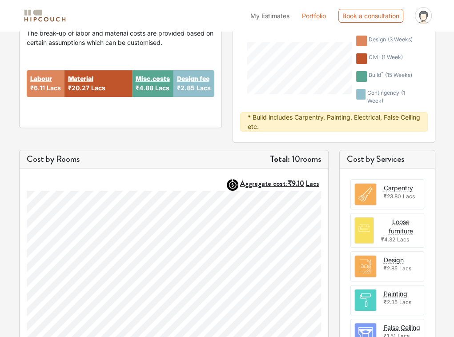
scroll to position [160, 0]
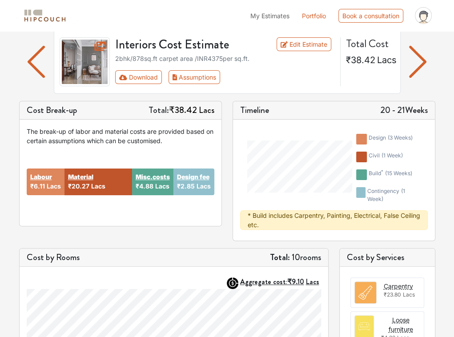
click at [251, 216] on div "* Build includes Carpentry, Painting, Electrical, False Ceiling etc." at bounding box center [333, 220] width 187 height 20
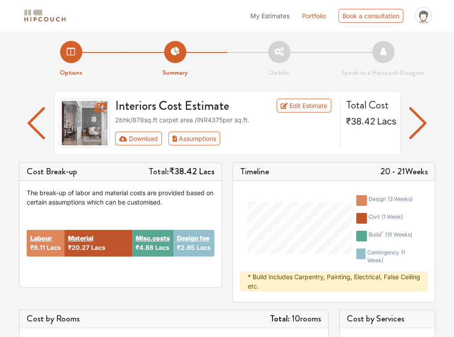
scroll to position [0, 0]
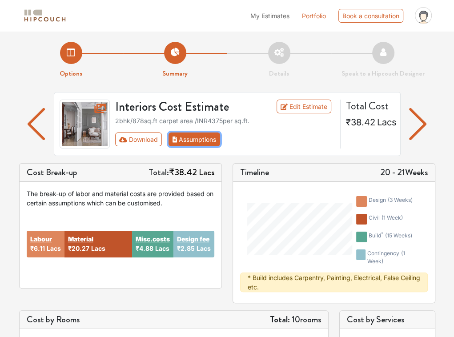
click at [209, 142] on button "Assumptions" at bounding box center [194, 139] width 52 height 14
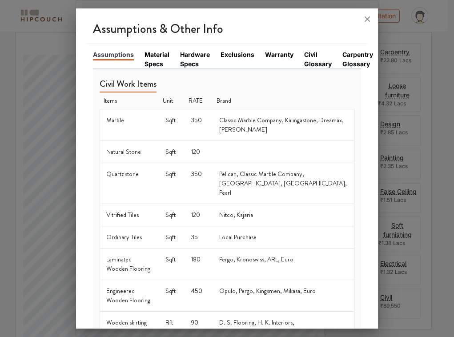
click at [156, 58] on link "Material Specs" at bounding box center [156, 59] width 25 height 19
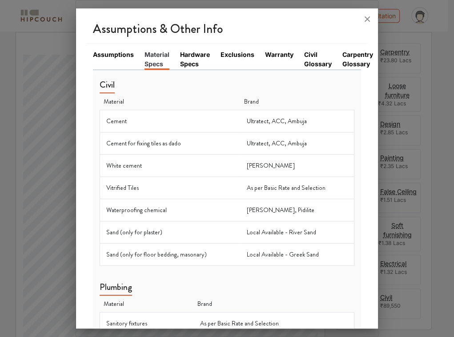
click at [147, 208] on td "Waterproofing chemical" at bounding box center [170, 210] width 140 height 22
click at [192, 51] on link "Hardware Specs" at bounding box center [195, 59] width 30 height 19
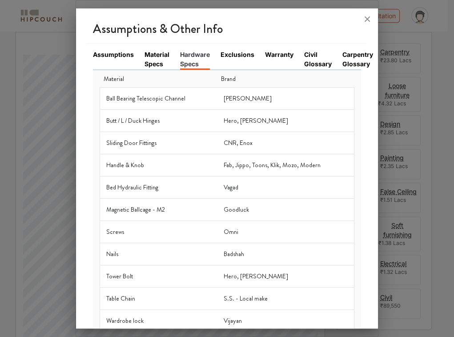
click at [243, 56] on link "Exclusions" at bounding box center [237, 54] width 34 height 9
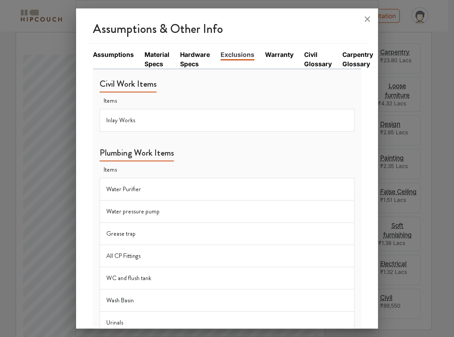
scroll to position [250, 0]
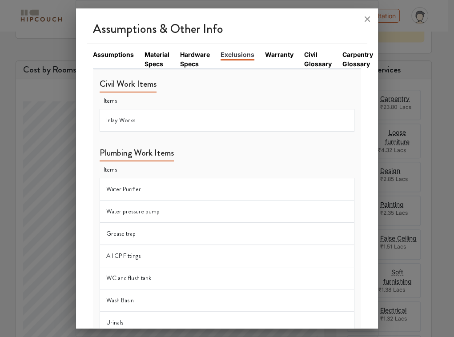
click at [275, 52] on link "Warranty" at bounding box center [279, 54] width 28 height 9
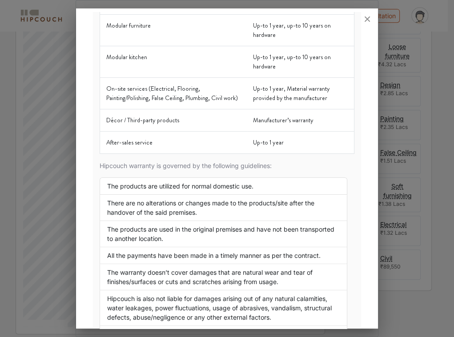
scroll to position [0, 0]
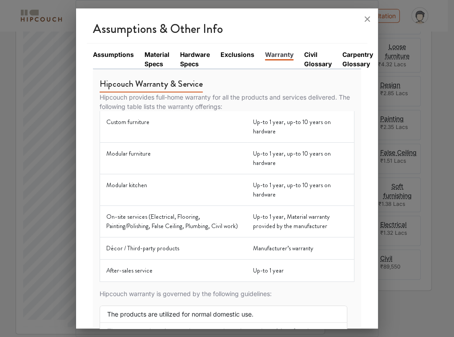
click at [231, 63] on li "Exclusions" at bounding box center [242, 59] width 44 height 19
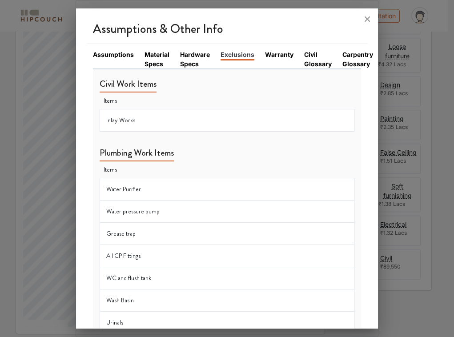
click at [285, 50] on link "Warranty" at bounding box center [279, 54] width 28 height 9
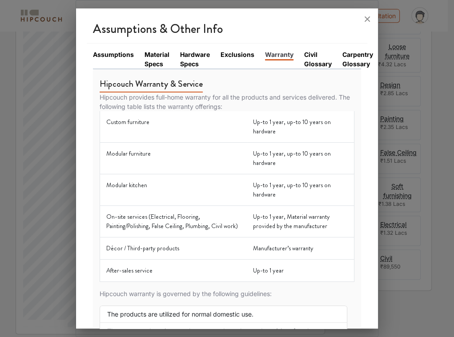
click at [310, 50] on link "Civil Glossary" at bounding box center [318, 59] width 28 height 19
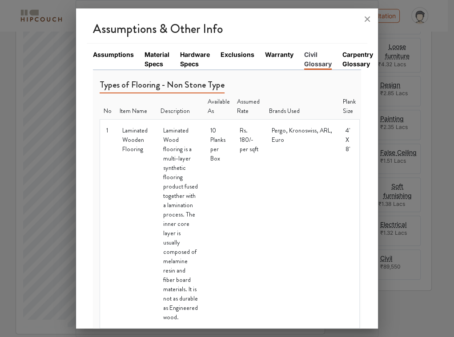
click at [352, 60] on link "Carpentry Glossary" at bounding box center [357, 59] width 31 height 19
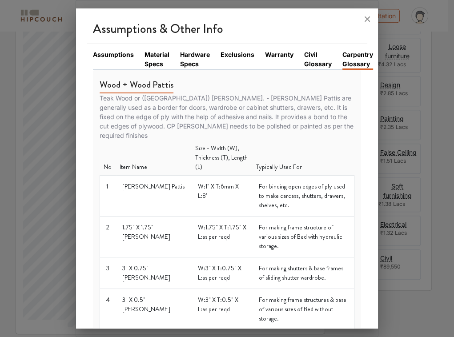
scroll to position [0, 10]
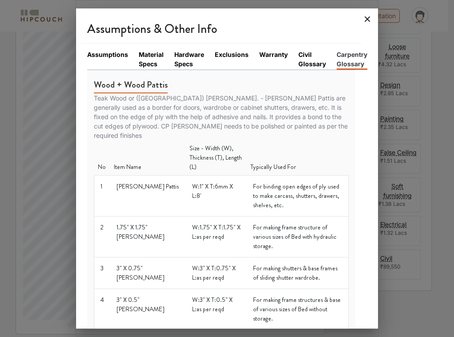
click at [364, 23] on icon at bounding box center [367, 19] width 14 height 14
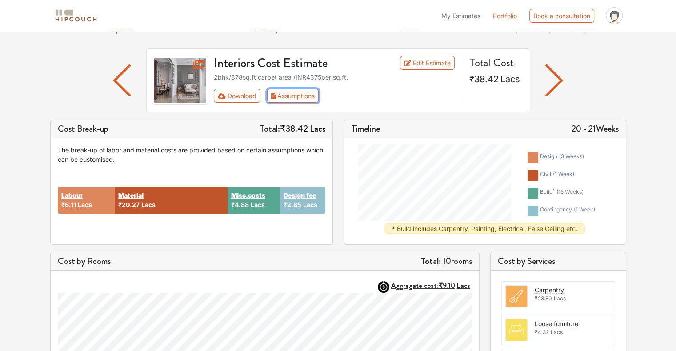
scroll to position [44, 0]
